Goal: Task Accomplishment & Management: Use online tool/utility

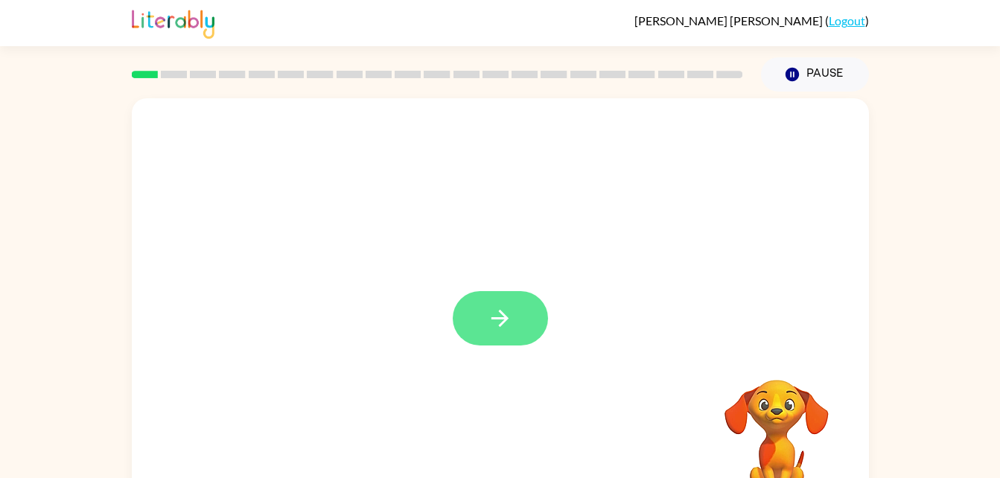
click at [526, 318] on button "button" at bounding box center [500, 318] width 95 height 54
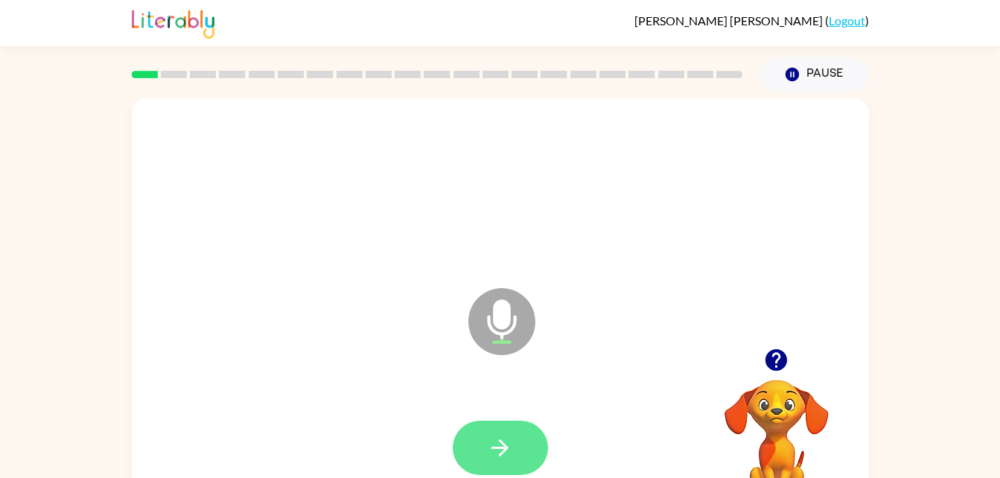
click at [500, 467] on button "button" at bounding box center [500, 448] width 95 height 54
click at [511, 441] on icon "button" at bounding box center [500, 448] width 26 height 26
click at [481, 436] on button "button" at bounding box center [500, 448] width 95 height 54
click at [507, 421] on button "button" at bounding box center [500, 448] width 95 height 54
click at [494, 438] on icon "button" at bounding box center [500, 448] width 26 height 26
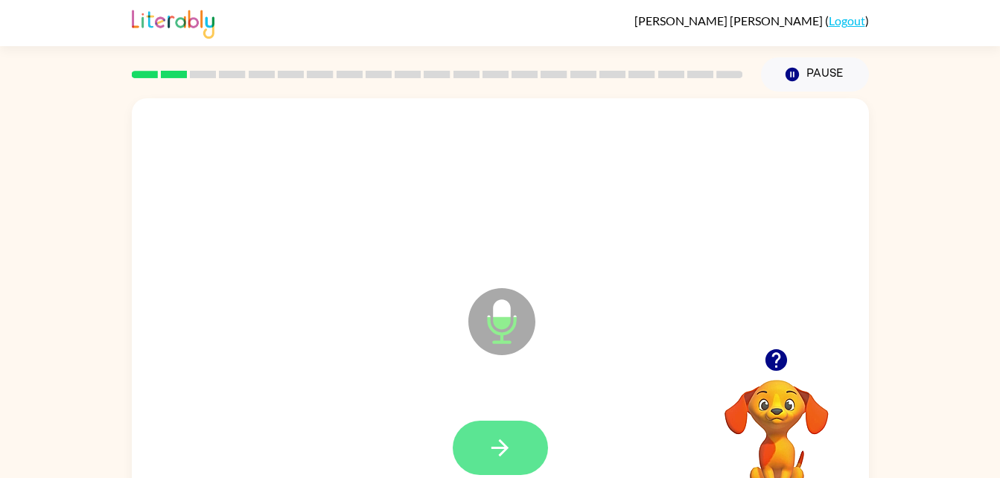
click at [502, 440] on icon "button" at bounding box center [500, 448] width 26 height 26
click at [494, 450] on icon "button" at bounding box center [500, 448] width 26 height 26
click at [505, 443] on icon "button" at bounding box center [500, 448] width 26 height 26
click at [514, 450] on button "button" at bounding box center [500, 448] width 95 height 54
click at [504, 452] on icon "button" at bounding box center [499, 447] width 17 height 17
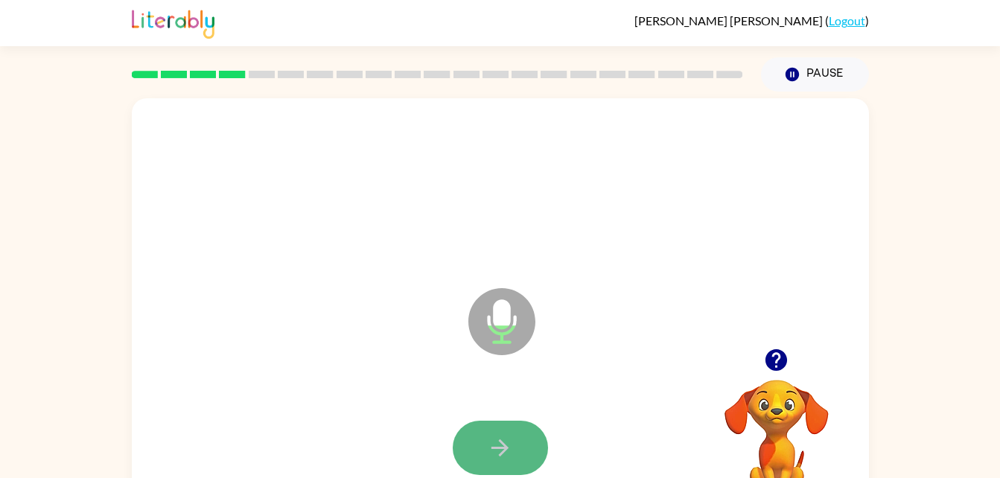
click at [505, 445] on icon "button" at bounding box center [499, 447] width 17 height 17
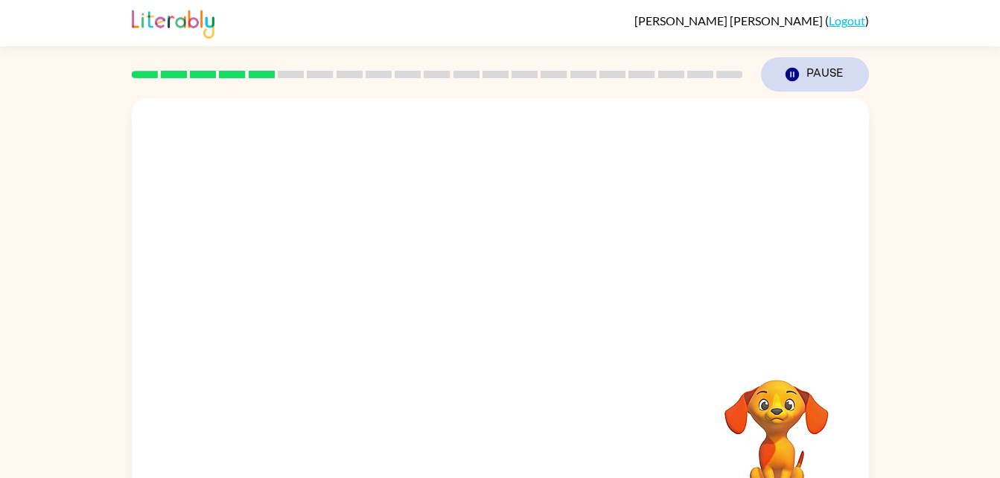
click at [788, 88] on button "Pause Pause" at bounding box center [815, 74] width 108 height 34
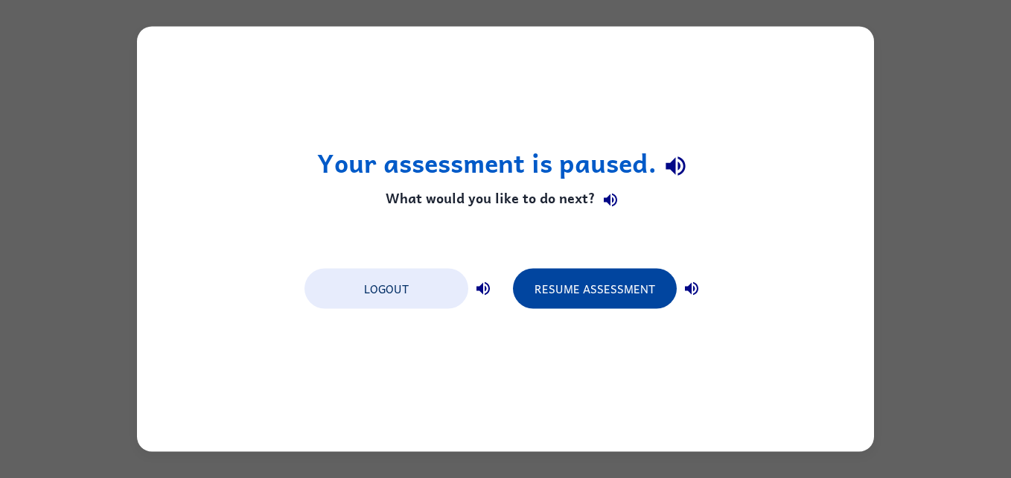
click at [604, 277] on button "Resume Assessment" at bounding box center [595, 289] width 164 height 40
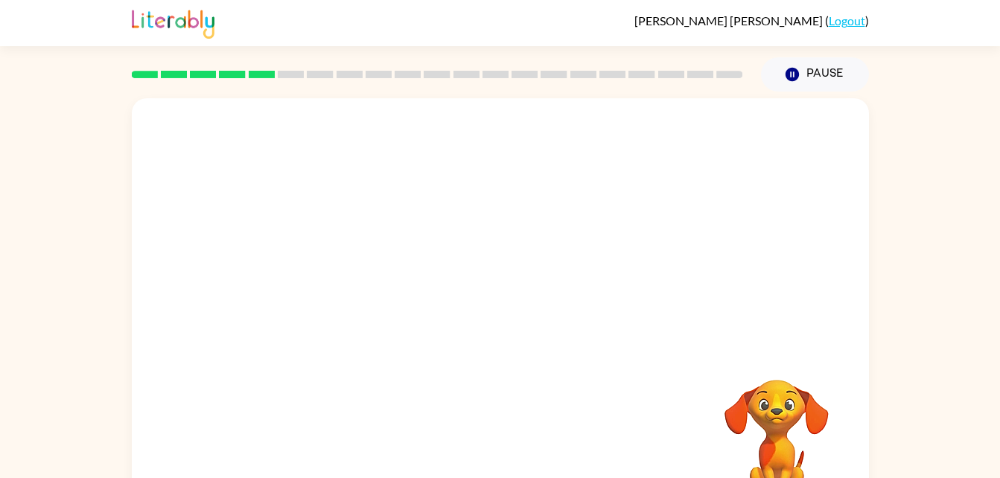
click at [789, 421] on video "Your browser must support playing .mp4 files to use Literably. Please try using…" at bounding box center [776, 431] width 149 height 149
click at [776, 421] on video "Your browser must support playing .mp4 files to use Literably. Please try using…" at bounding box center [776, 431] width 149 height 149
drag, startPoint x: 58, startPoint y: 258, endPoint x: -3, endPoint y: 263, distance: 61.3
click at [0, 263] on html "[PERSON_NAME] ( Logout ) Pause Pause Your browser must support playing .mp4 fil…" at bounding box center [500, 261] width 1000 height 523
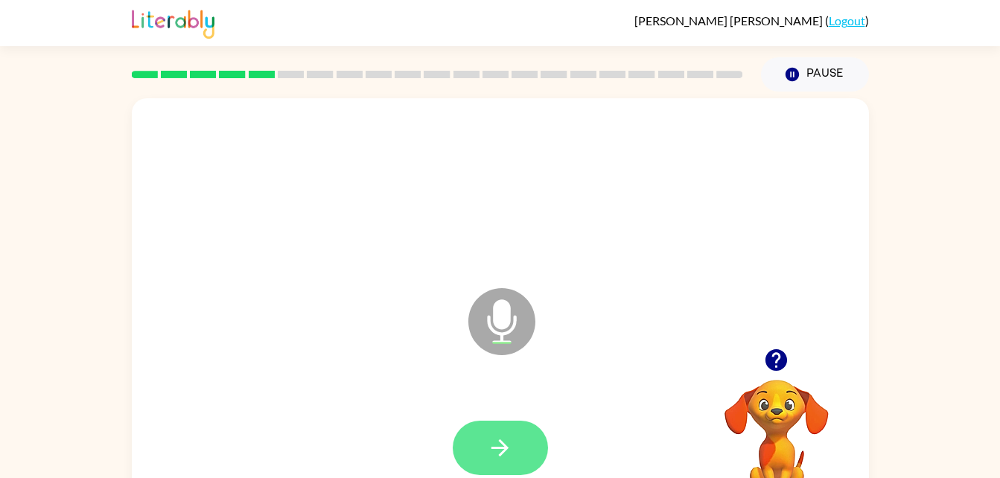
click at [496, 422] on button "button" at bounding box center [500, 448] width 95 height 54
click at [493, 425] on button "button" at bounding box center [500, 448] width 95 height 54
click at [0, 263] on html "[PERSON_NAME] ( Logout ) Pause Pause Microphone The Microphone is here when it …" at bounding box center [500, 261] width 1000 height 523
click at [503, 436] on icon "button" at bounding box center [500, 448] width 26 height 26
click at [502, 441] on icon "button" at bounding box center [499, 447] width 17 height 17
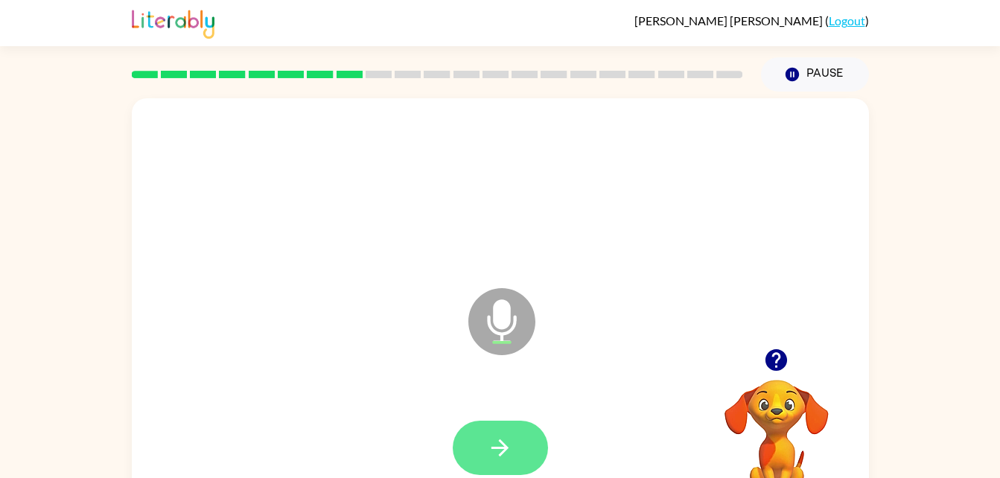
click at [499, 442] on icon "button" at bounding box center [500, 448] width 26 height 26
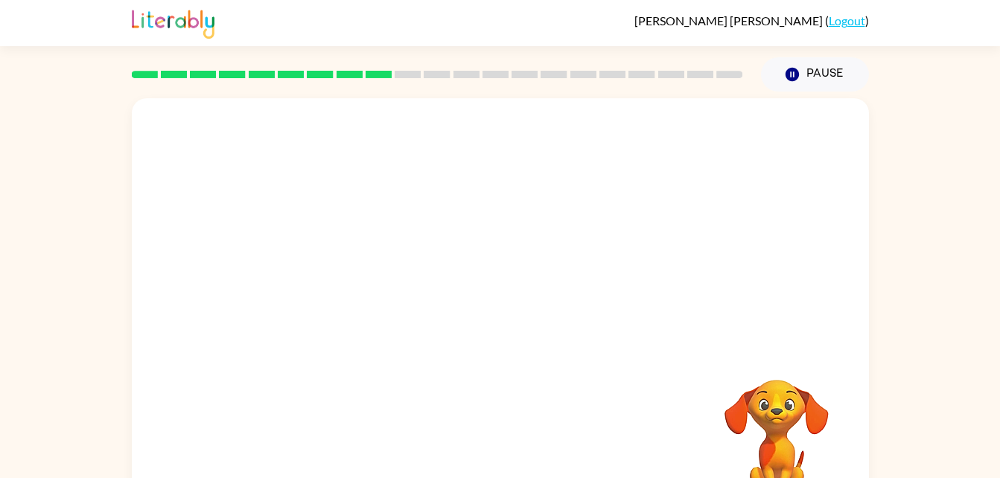
click at [0, 263] on html "[PERSON_NAME] ( Logout ) Pause Pause Your browser must support playing .mp4 fil…" at bounding box center [500, 261] width 1000 height 523
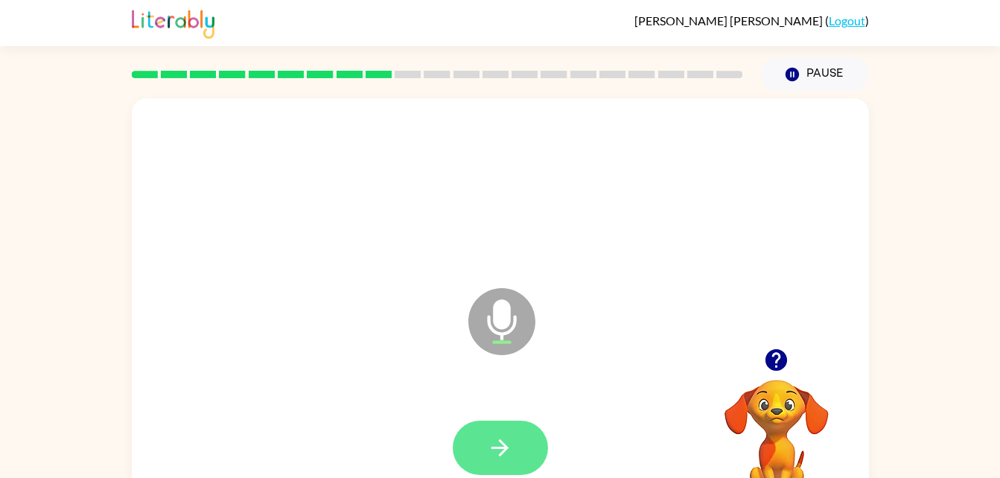
click at [494, 433] on button "button" at bounding box center [500, 448] width 95 height 54
click at [499, 435] on icon "button" at bounding box center [500, 448] width 26 height 26
click at [505, 440] on icon "button" at bounding box center [500, 448] width 26 height 26
click at [493, 441] on icon "button" at bounding box center [500, 448] width 26 height 26
click at [503, 447] on icon "button" at bounding box center [499, 447] width 17 height 17
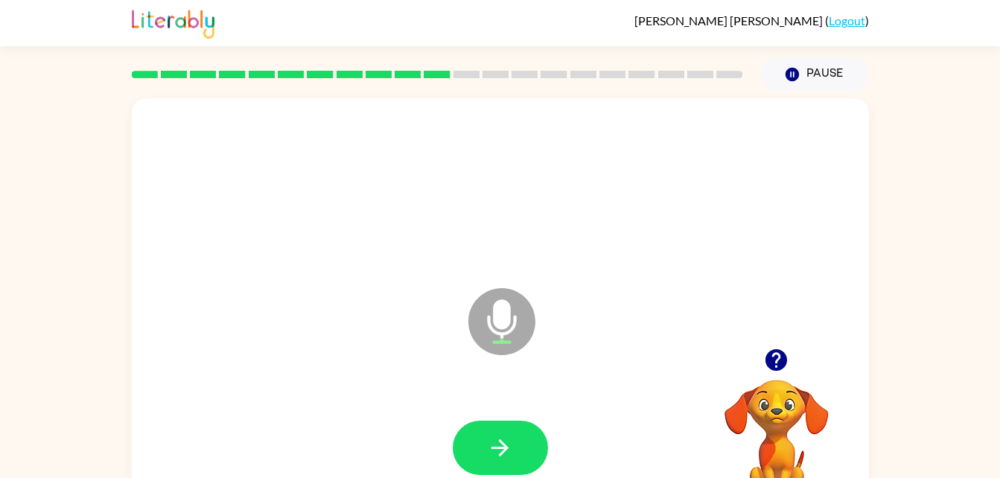
drag, startPoint x: 503, startPoint y: 447, endPoint x: 0, endPoint y: 258, distance: 537.3
click at [0, 258] on html "[PERSON_NAME] ( Logout ) Pause Pause Microphone The Microphone is here when it …" at bounding box center [500, 261] width 1000 height 523
click at [488, 459] on icon "button" at bounding box center [500, 448] width 26 height 26
click at [508, 442] on icon "button" at bounding box center [500, 448] width 26 height 26
drag, startPoint x: 78, startPoint y: 362, endPoint x: 283, endPoint y: 378, distance: 205.3
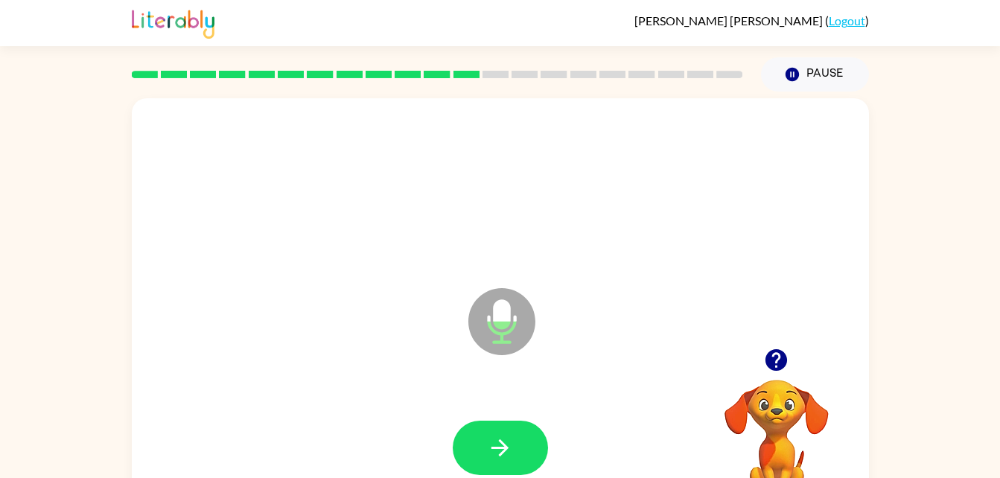
click at [283, 378] on div "Microphone The Microphone is here when it is your turn to talk Your browser mus…" at bounding box center [500, 308] width 1000 height 432
click at [500, 438] on icon "button" at bounding box center [500, 448] width 26 height 26
click at [505, 455] on icon "button" at bounding box center [500, 448] width 26 height 26
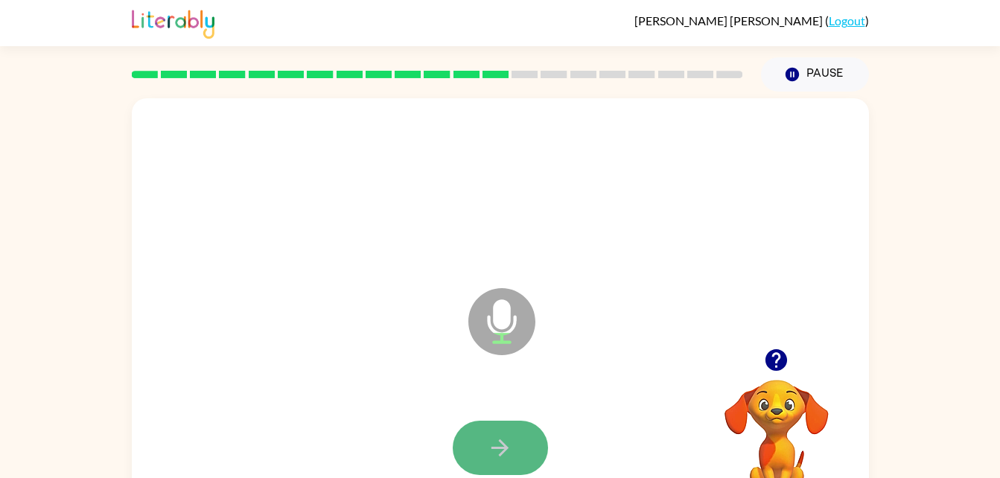
click at [498, 438] on icon "button" at bounding box center [500, 448] width 26 height 26
click at [501, 429] on button "button" at bounding box center [500, 448] width 95 height 54
click at [491, 441] on icon "button" at bounding box center [500, 448] width 26 height 26
click at [488, 435] on icon "button" at bounding box center [500, 448] width 26 height 26
click at [470, 429] on button "button" at bounding box center [500, 448] width 95 height 54
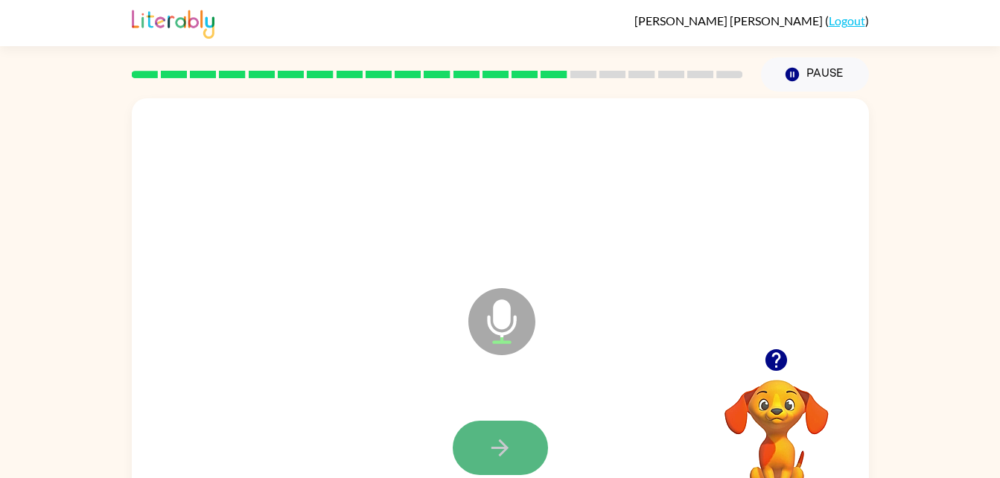
click at [466, 429] on button "button" at bounding box center [500, 448] width 95 height 54
click at [469, 436] on button "button" at bounding box center [500, 448] width 95 height 54
click at [504, 416] on div at bounding box center [500, 448] width 707 height 122
click at [510, 437] on icon "button" at bounding box center [500, 448] width 26 height 26
click at [477, 453] on button "button" at bounding box center [500, 448] width 95 height 54
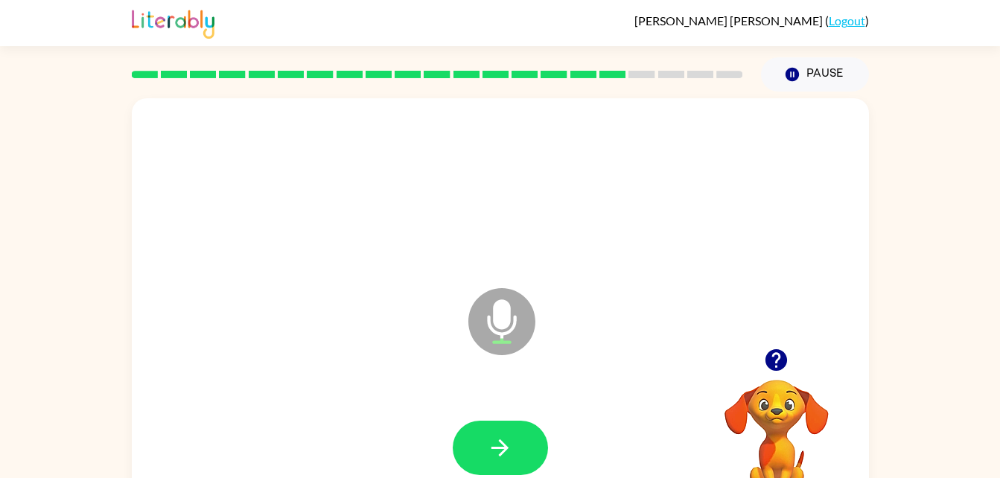
click at [648, 298] on icon "Microphone The Microphone is here when it is your turn to talk" at bounding box center [575, 340] width 223 height 112
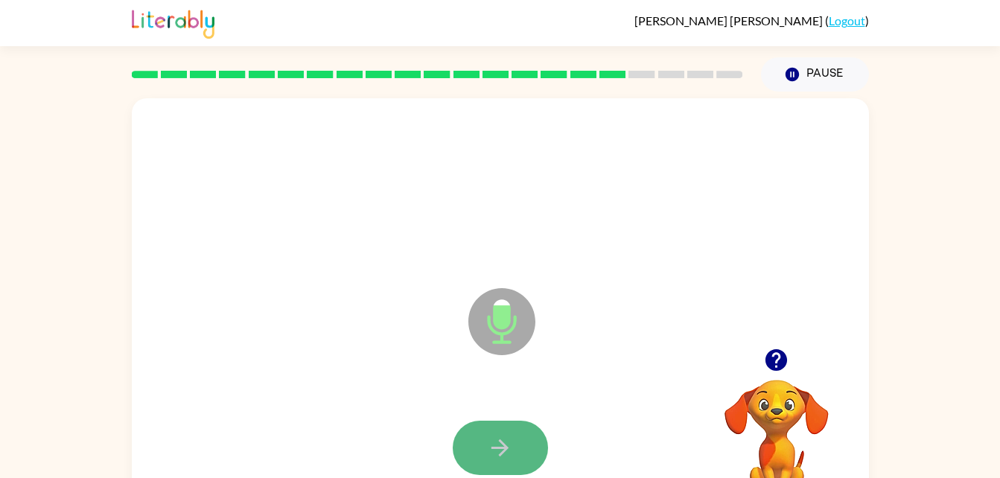
click at [490, 428] on button "button" at bounding box center [500, 448] width 95 height 54
click at [485, 462] on button "button" at bounding box center [500, 448] width 95 height 54
click at [479, 425] on button "button" at bounding box center [500, 448] width 95 height 54
click at [504, 437] on icon "button" at bounding box center [500, 448] width 26 height 26
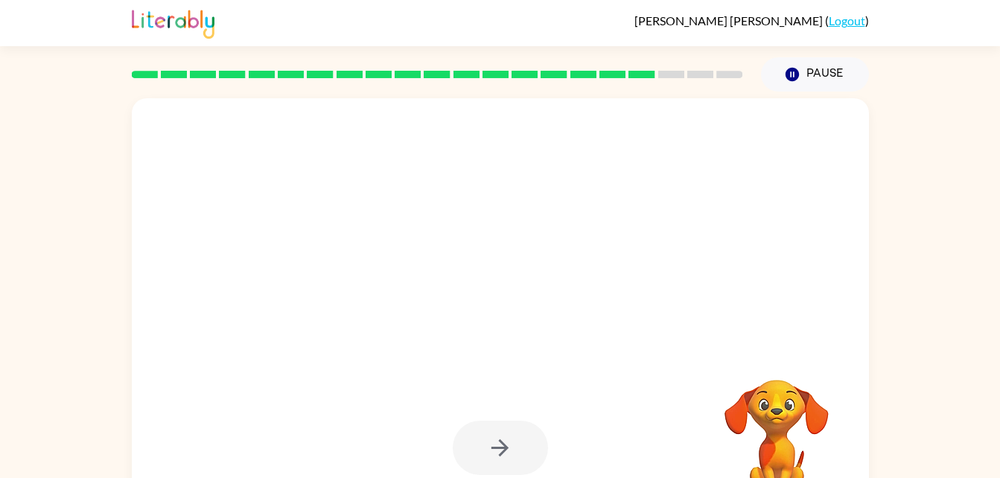
drag, startPoint x: 393, startPoint y: 362, endPoint x: 517, endPoint y: 214, distance: 192.8
click at [517, 214] on div at bounding box center [500, 310] width 737 height 425
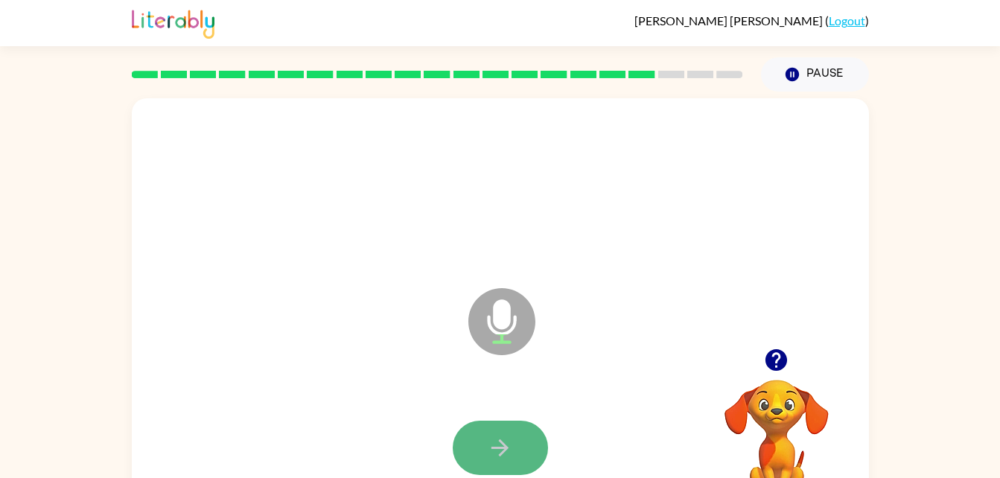
click at [485, 421] on button "button" at bounding box center [500, 448] width 95 height 54
click at [508, 448] on icon "button" at bounding box center [499, 447] width 17 height 17
click at [499, 438] on icon "button" at bounding box center [500, 448] width 26 height 26
click at [489, 439] on icon "button" at bounding box center [500, 448] width 26 height 26
click at [520, 436] on button "button" at bounding box center [500, 448] width 95 height 54
